Goal: Find specific page/section: Find specific page/section

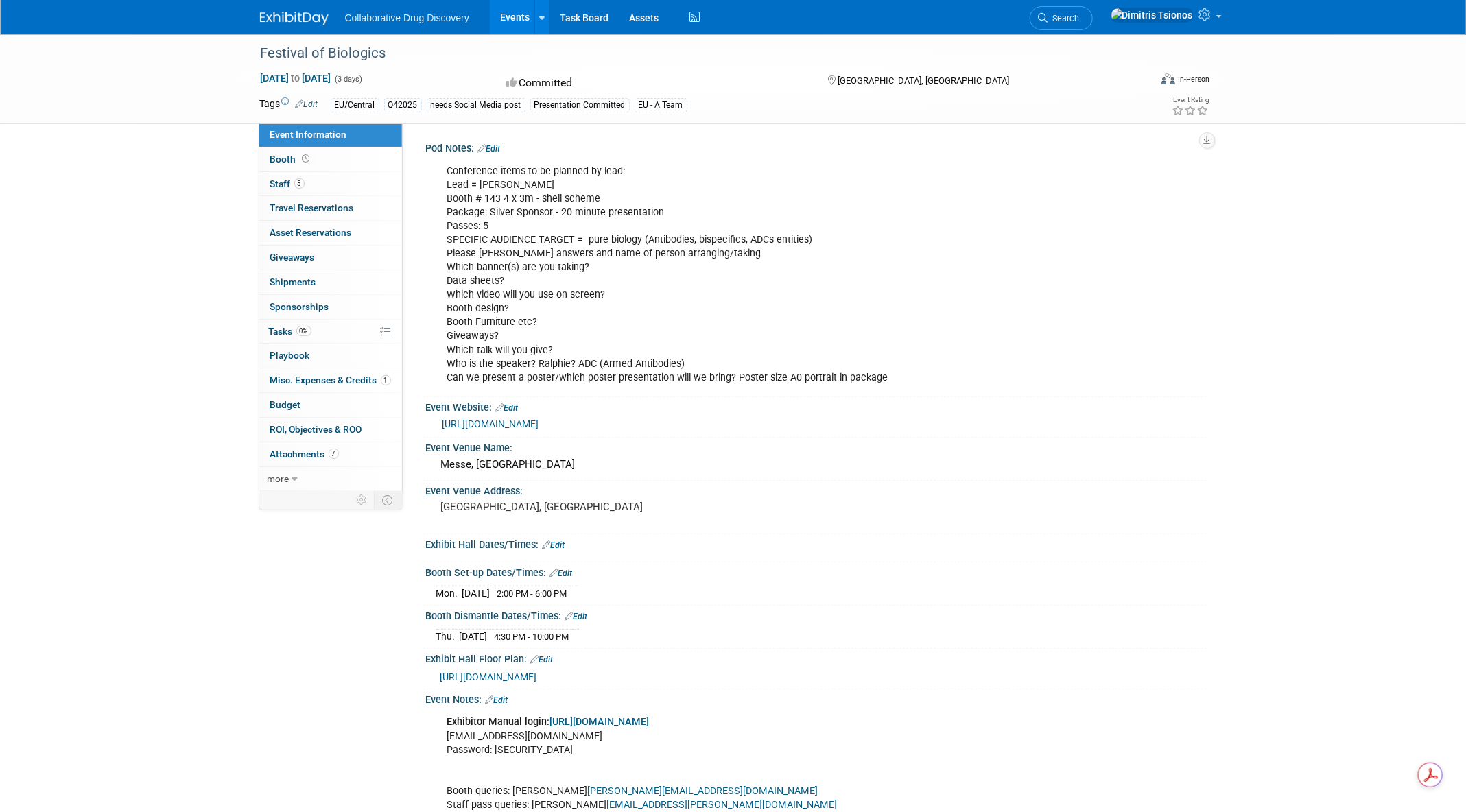
click at [313, 28] on div "Collaborative Drug Discovery Events Add Event Bulk Upload Events Shareable Even…" at bounding box center [733, 17] width 947 height 34
click at [303, 17] on img at bounding box center [294, 18] width 69 height 14
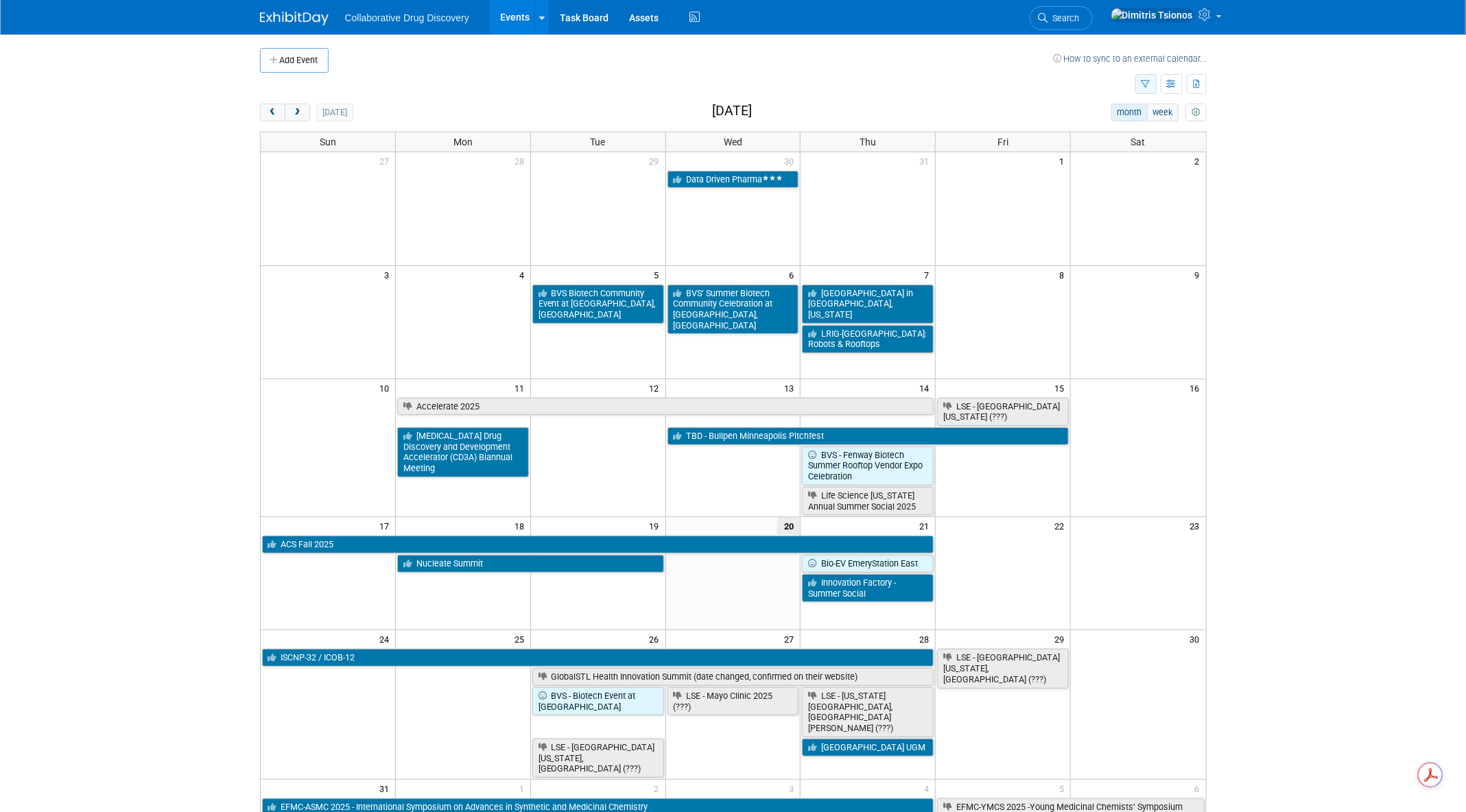
click at [1147, 83] on icon "button" at bounding box center [1146, 85] width 9 height 9
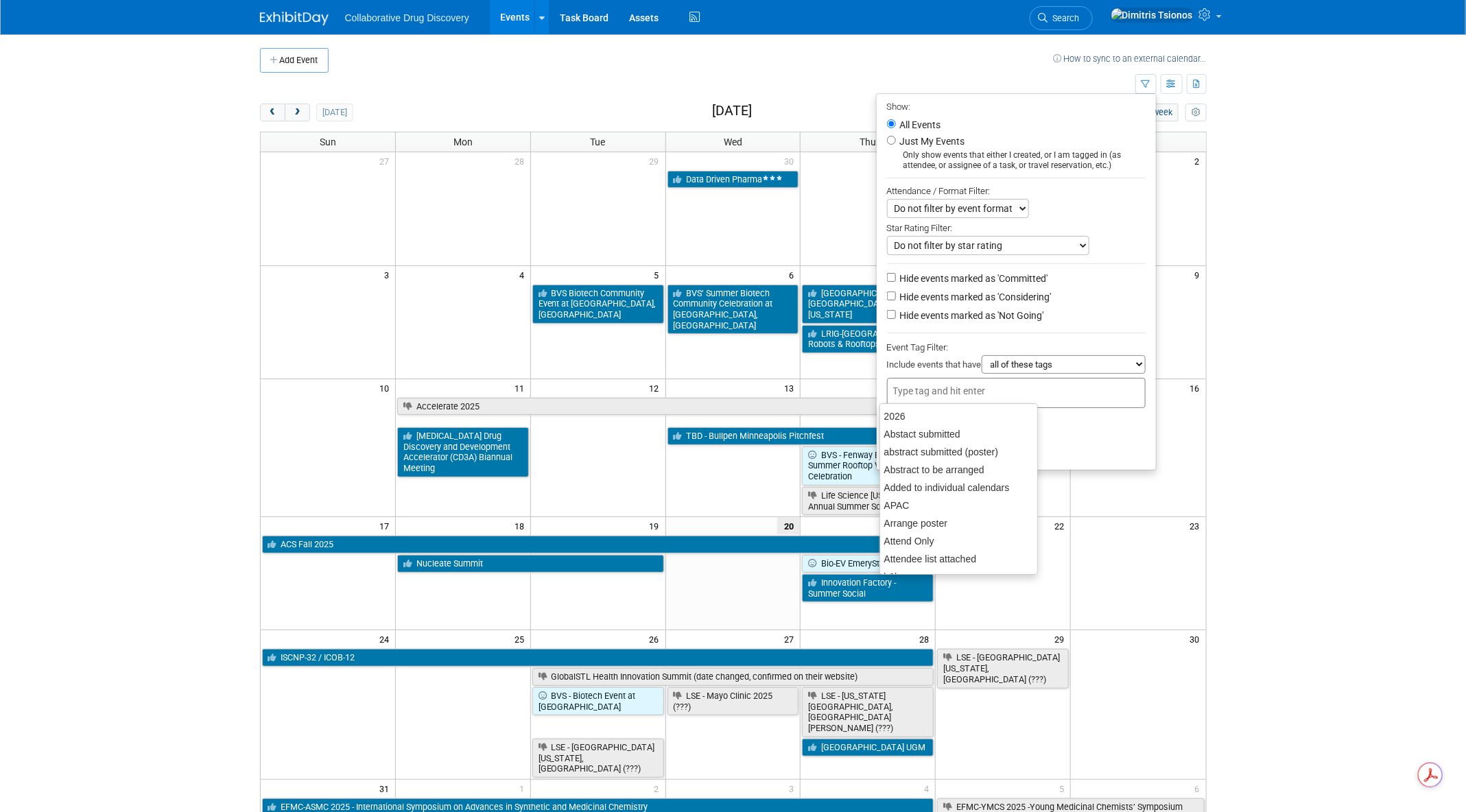
click at [909, 386] on input "text" at bounding box center [947, 391] width 109 height 14
type input "eu"
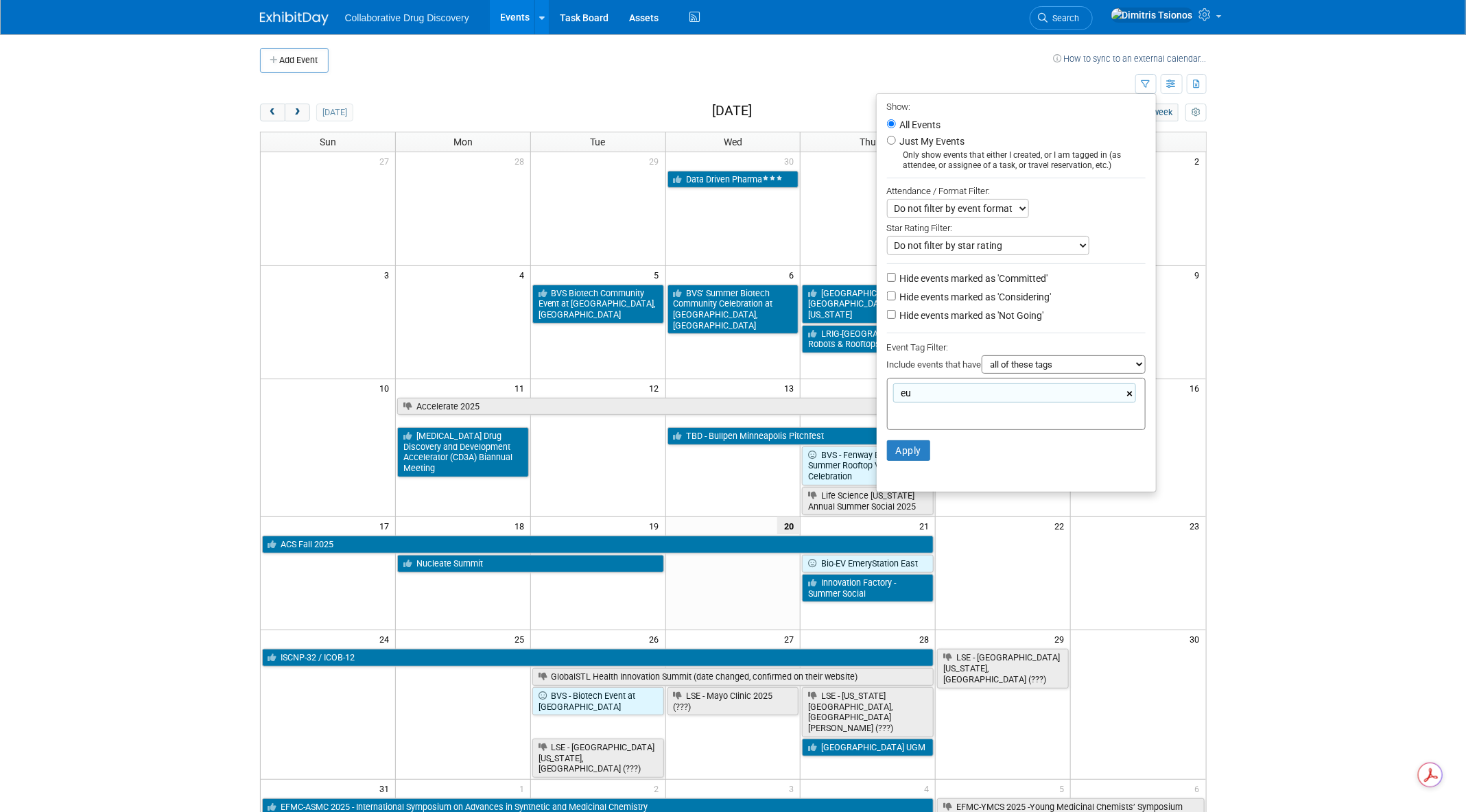
click at [1135, 386] on link "×" at bounding box center [1132, 394] width 9 height 16
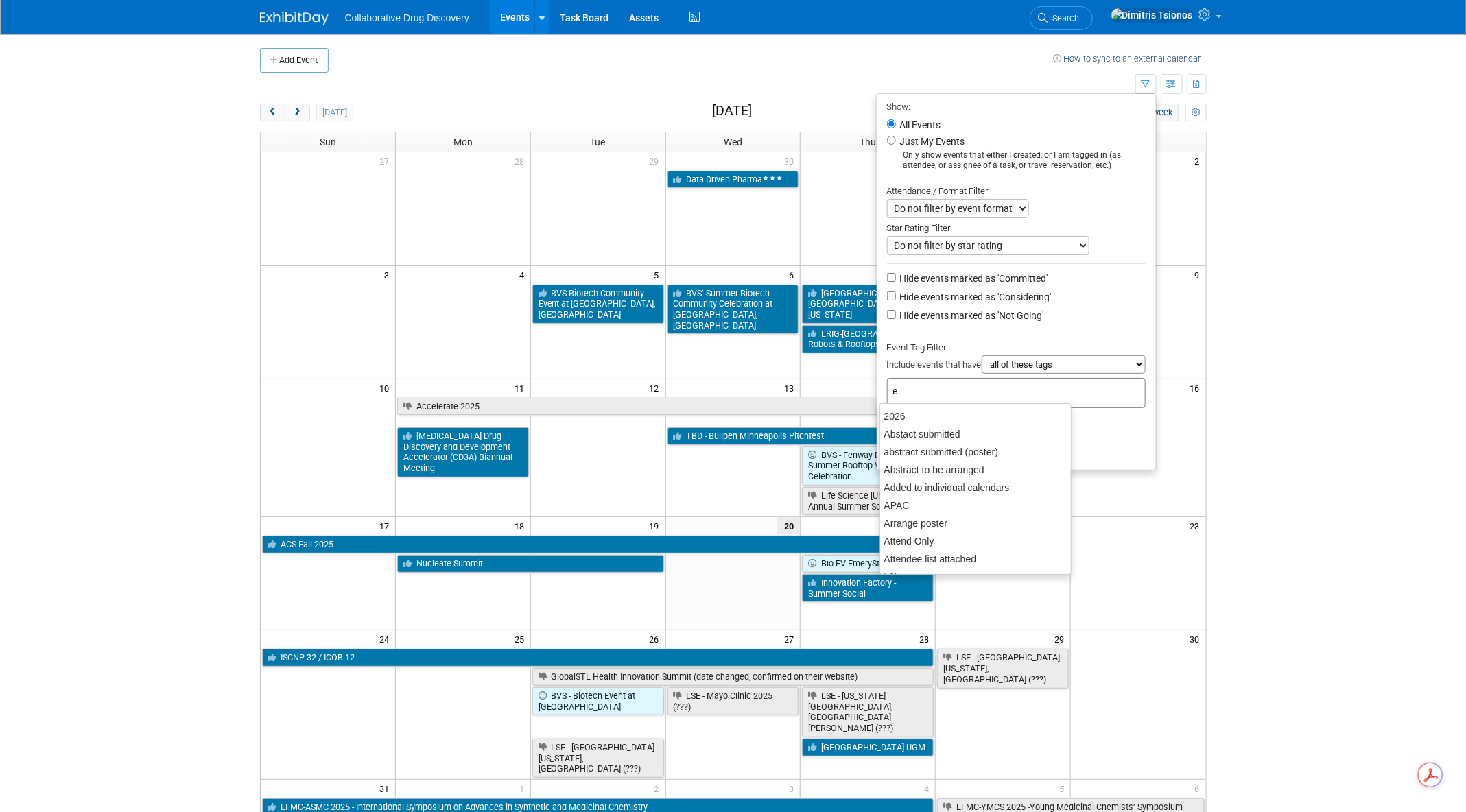
type input "eu"
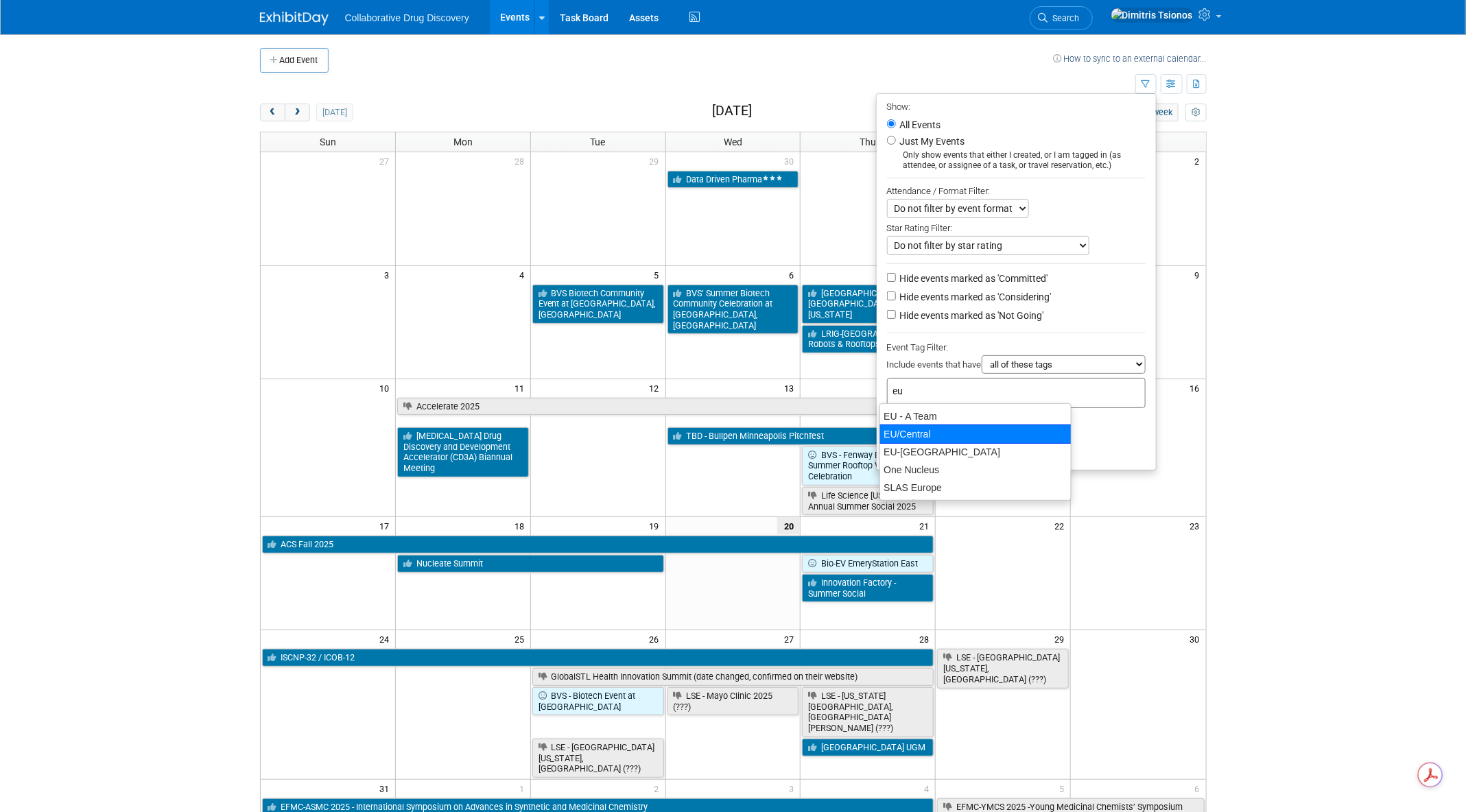
click at [1022, 426] on div "EU/Central" at bounding box center [975, 433] width 192 height 19
type input "EU/Central"
click at [904, 449] on button "Apply" at bounding box center [909, 450] width 44 height 20
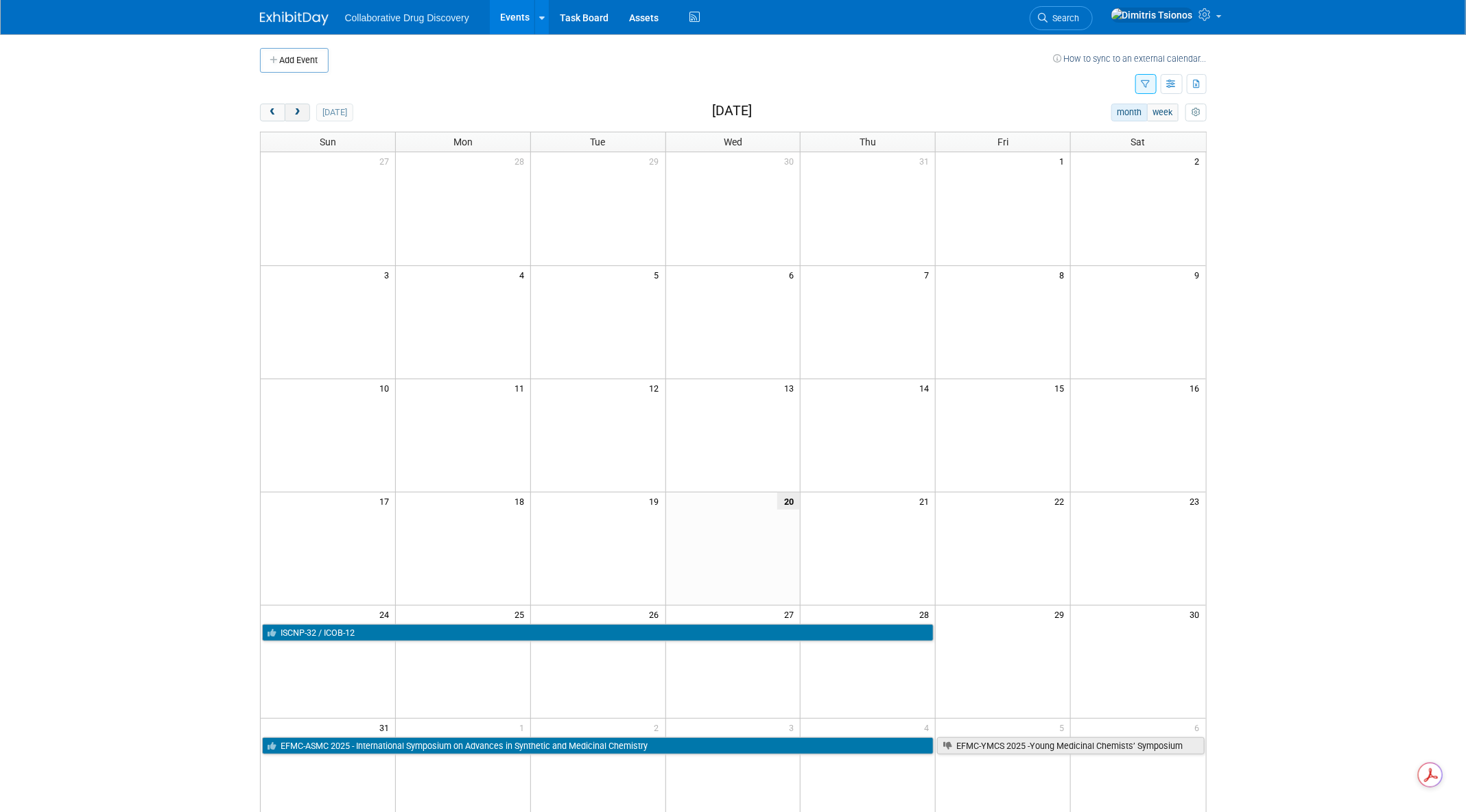
click at [297, 114] on span "next" at bounding box center [297, 113] width 11 height 9
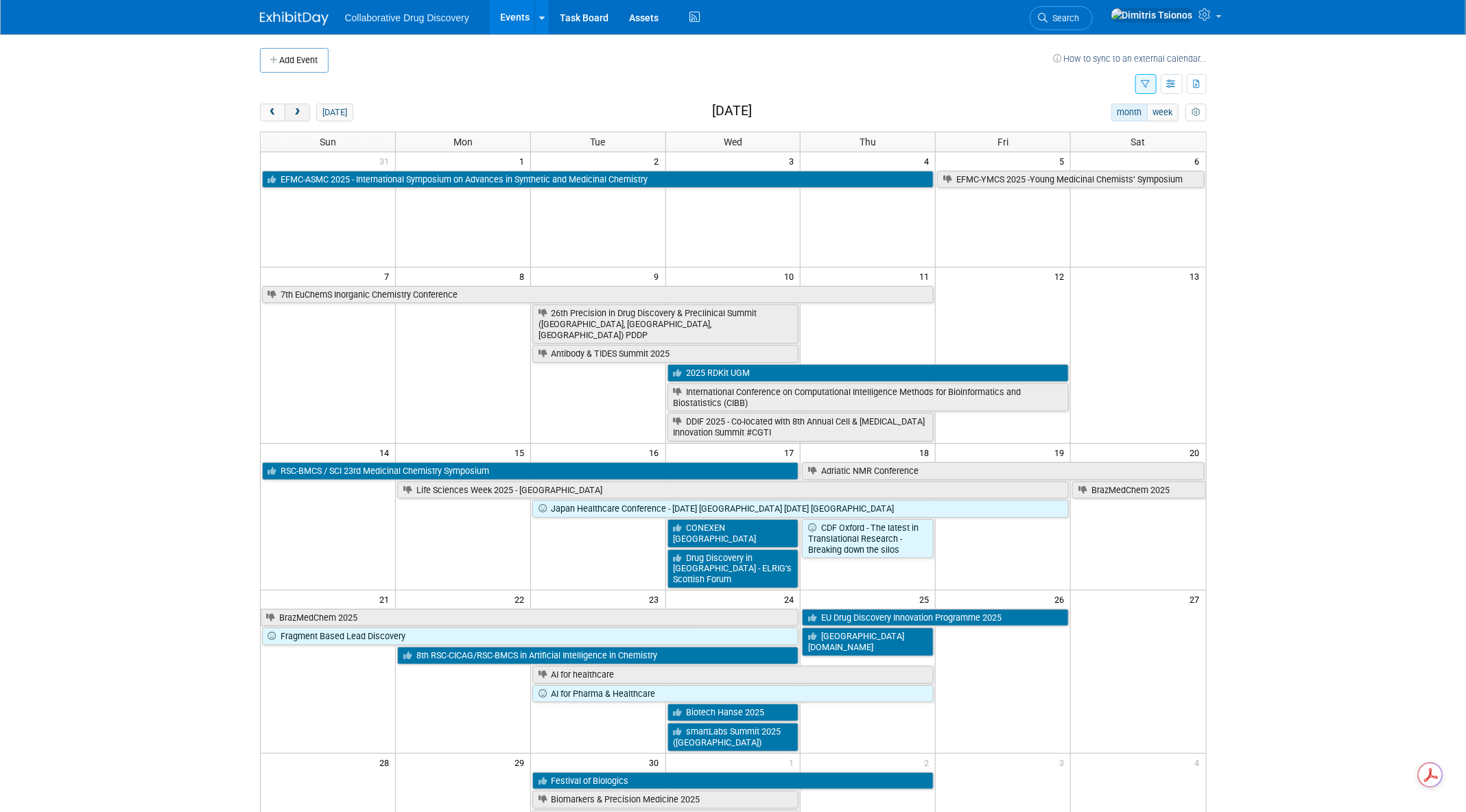
click at [297, 114] on span "next" at bounding box center [297, 113] width 11 height 9
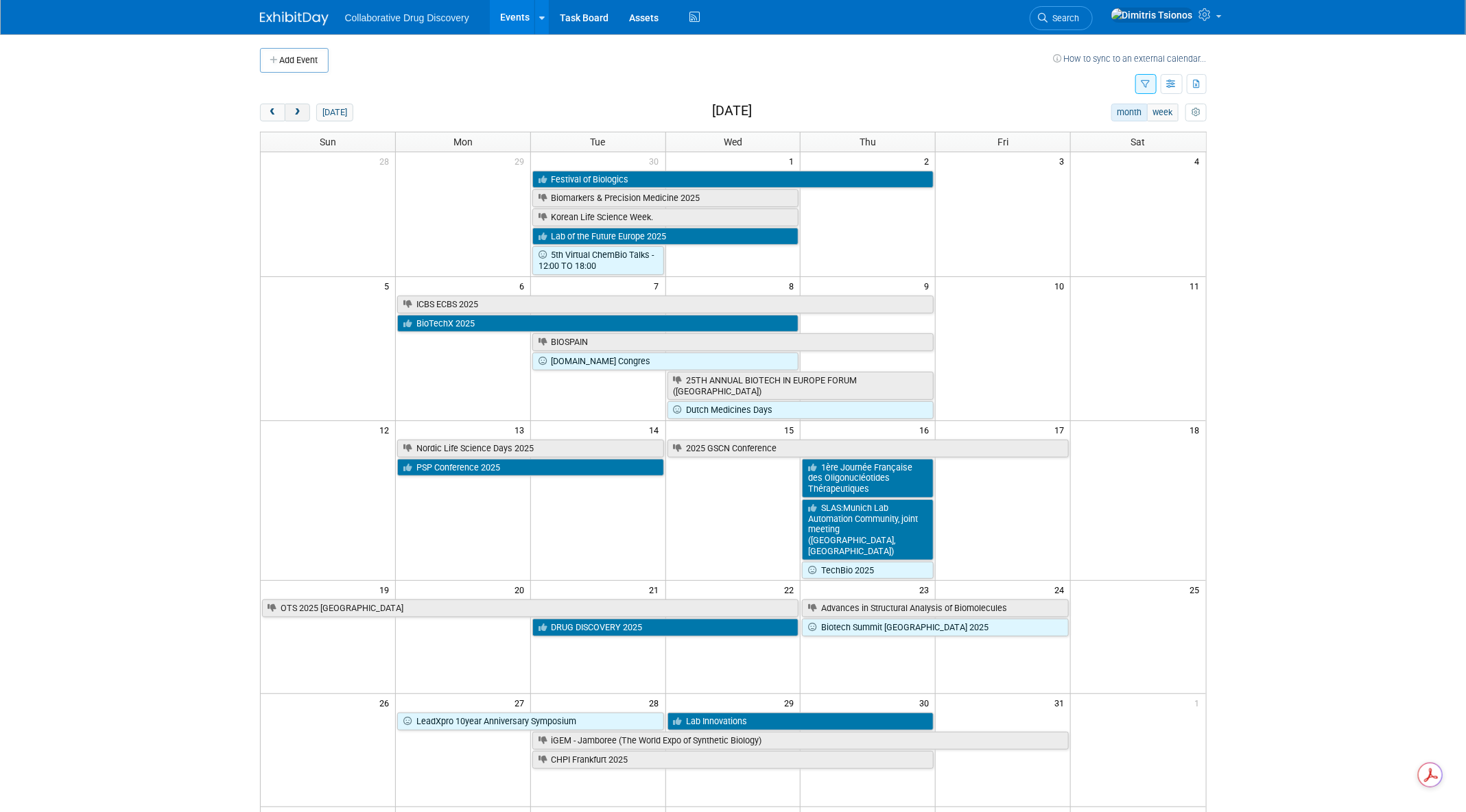
click at [297, 114] on span "next" at bounding box center [297, 113] width 11 height 9
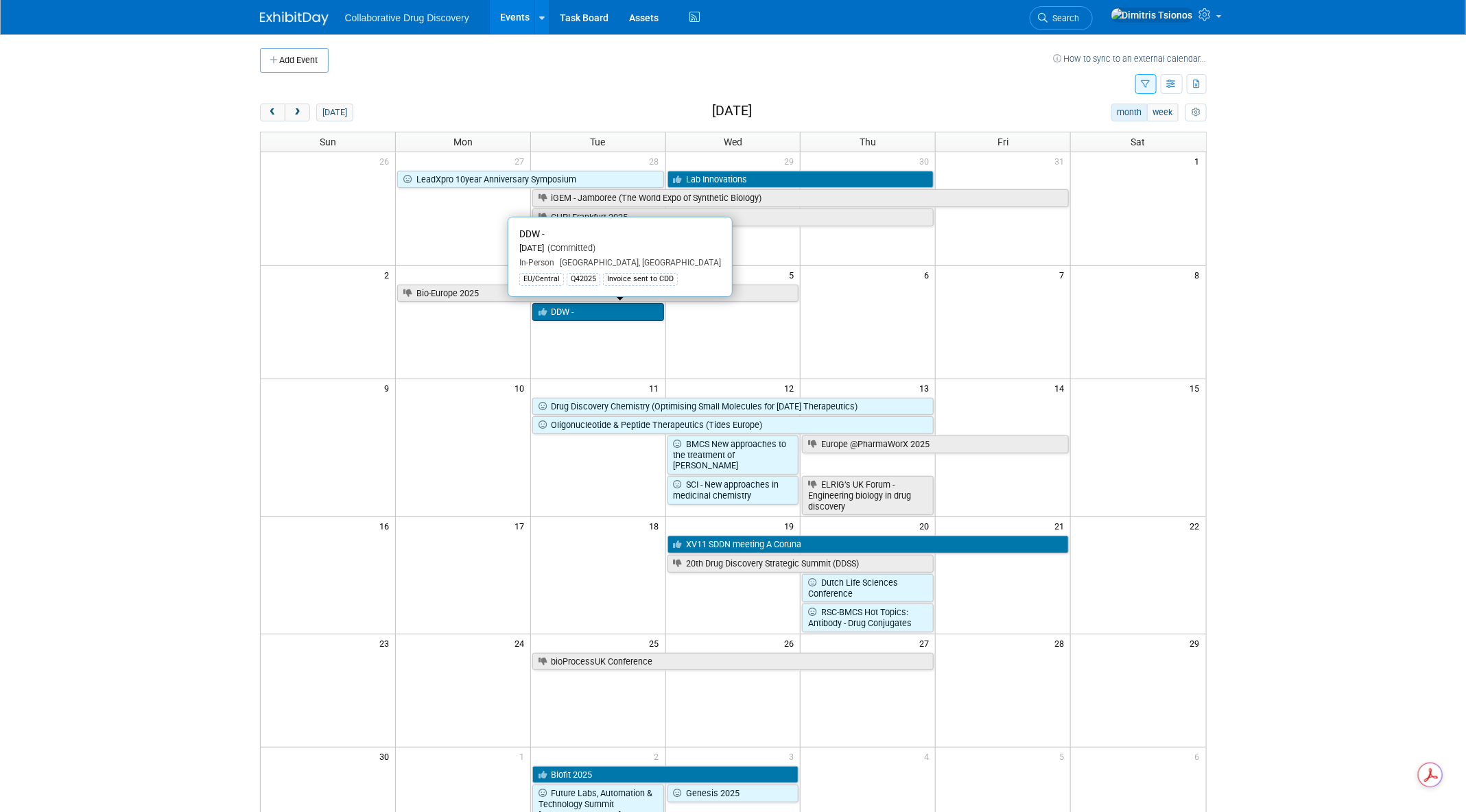
click at [567, 312] on link "DDW -" at bounding box center [598, 312] width 131 height 18
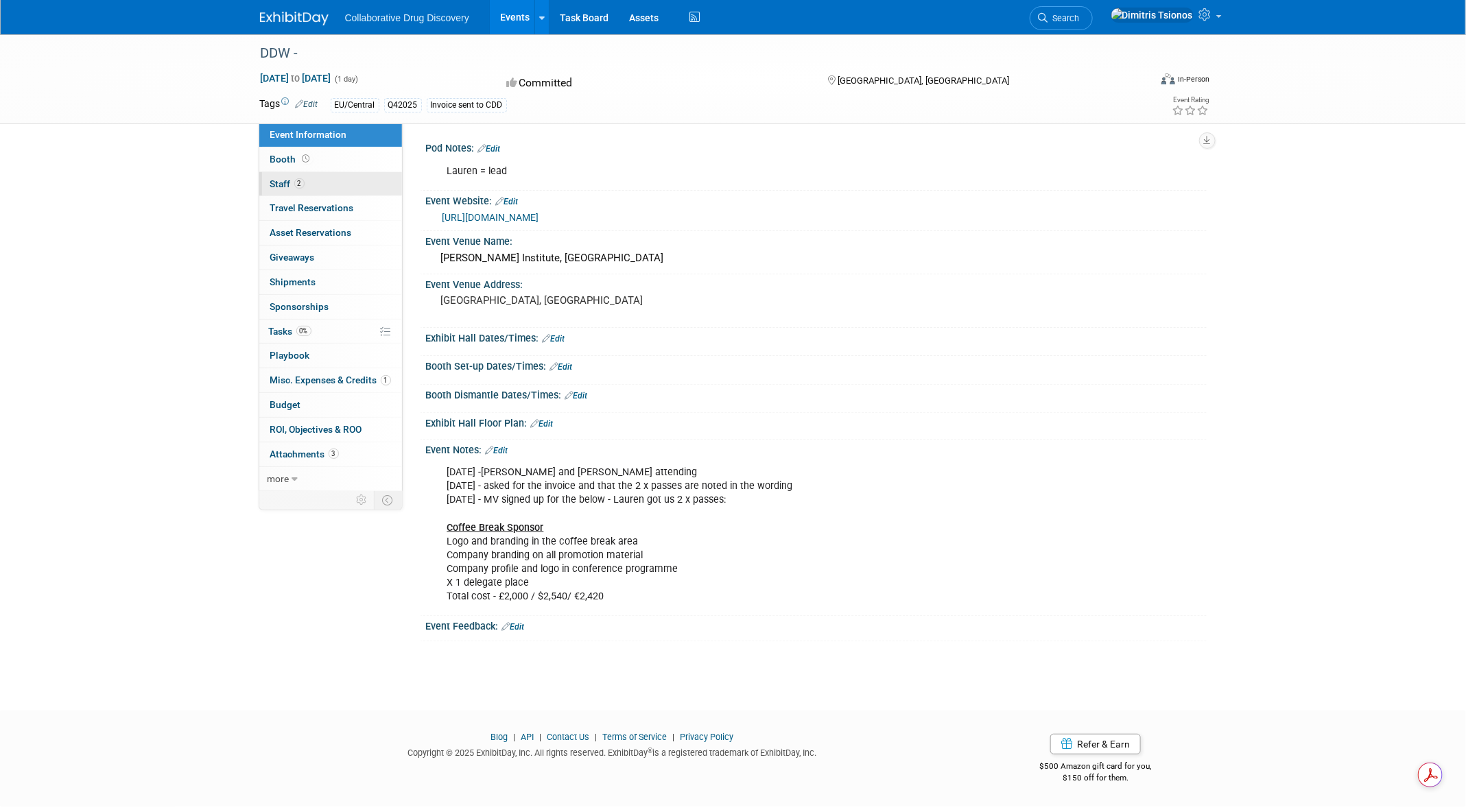
click at [306, 182] on link "2 Staff 2" at bounding box center [330, 184] width 143 height 24
